Goal: Complete application form

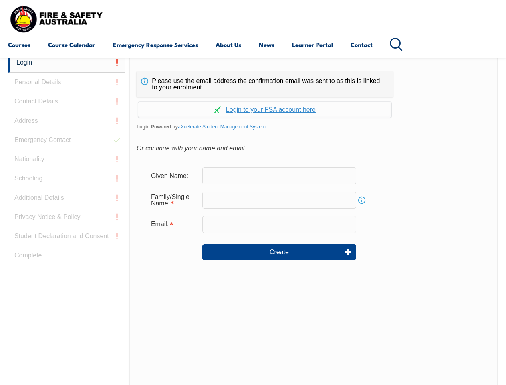
click at [253, 97] on div "Continue with Google Continue with Apple Continue with Facebook Continue with a…" at bounding box center [265, 107] width 257 height 20
click at [253, 219] on input "email" at bounding box center [279, 224] width 154 height 17
click at [67, 63] on link "Login" at bounding box center [66, 63] width 117 height 20
click at [67, 82] on div "Login Personal Details Contact Details Address Emergency Contact Nationality Sc…" at bounding box center [68, 253] width 121 height 400
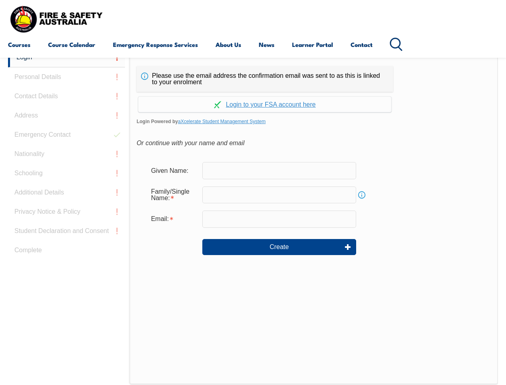
click at [67, 101] on div "Login Personal Details Contact Details Address Emergency Contact Nationality Sc…" at bounding box center [68, 248] width 121 height 400
click at [67, 121] on div "Login Personal Details Contact Details Address Emergency Contact Nationality Sc…" at bounding box center [68, 248] width 121 height 400
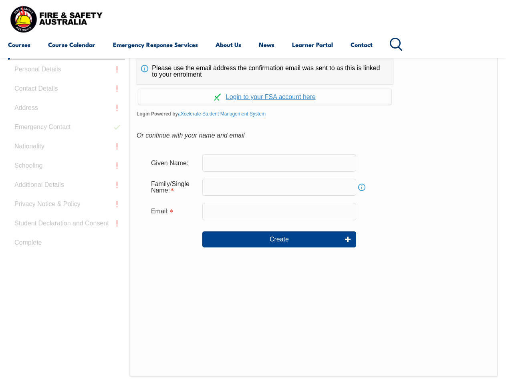
click at [67, 140] on div "Login Personal Details Contact Details Address Emergency Contact Nationality Sc…" at bounding box center [68, 240] width 121 height 400
click at [67, 159] on div "Login Personal Details Contact Details Address Emergency Contact Nationality Sc…" at bounding box center [68, 240] width 121 height 400
click at [67, 178] on div "Login Personal Details Contact Details Address Emergency Contact Nationality Sc…" at bounding box center [68, 240] width 121 height 400
click at [67, 198] on div "Login Personal Details Contact Details Address Emergency Contact Nationality Sc…" at bounding box center [68, 240] width 121 height 400
